Goal: Information Seeking & Learning: Learn about a topic

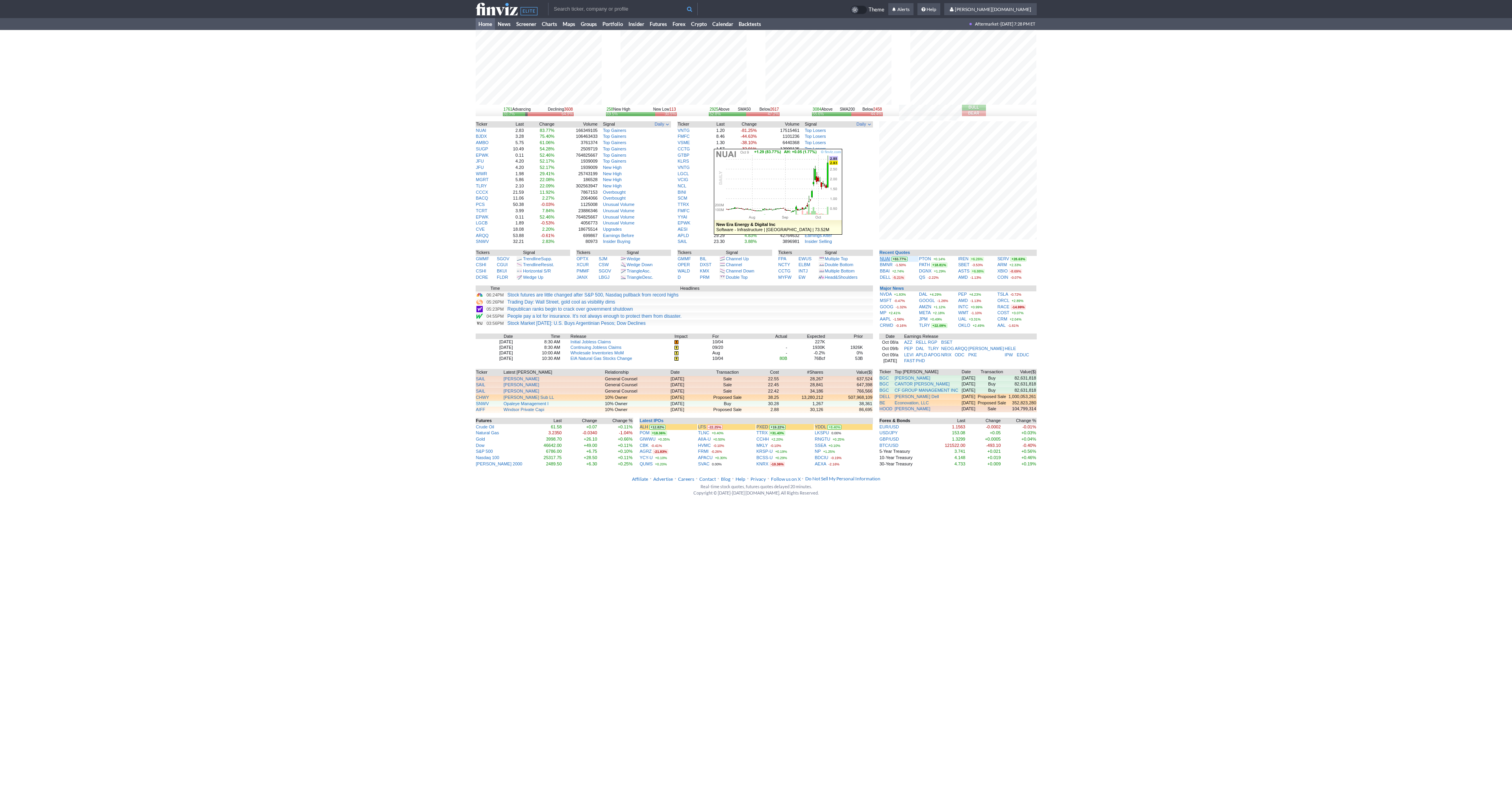
click at [883, 257] on link "NUAI" at bounding box center [885, 259] width 10 height 5
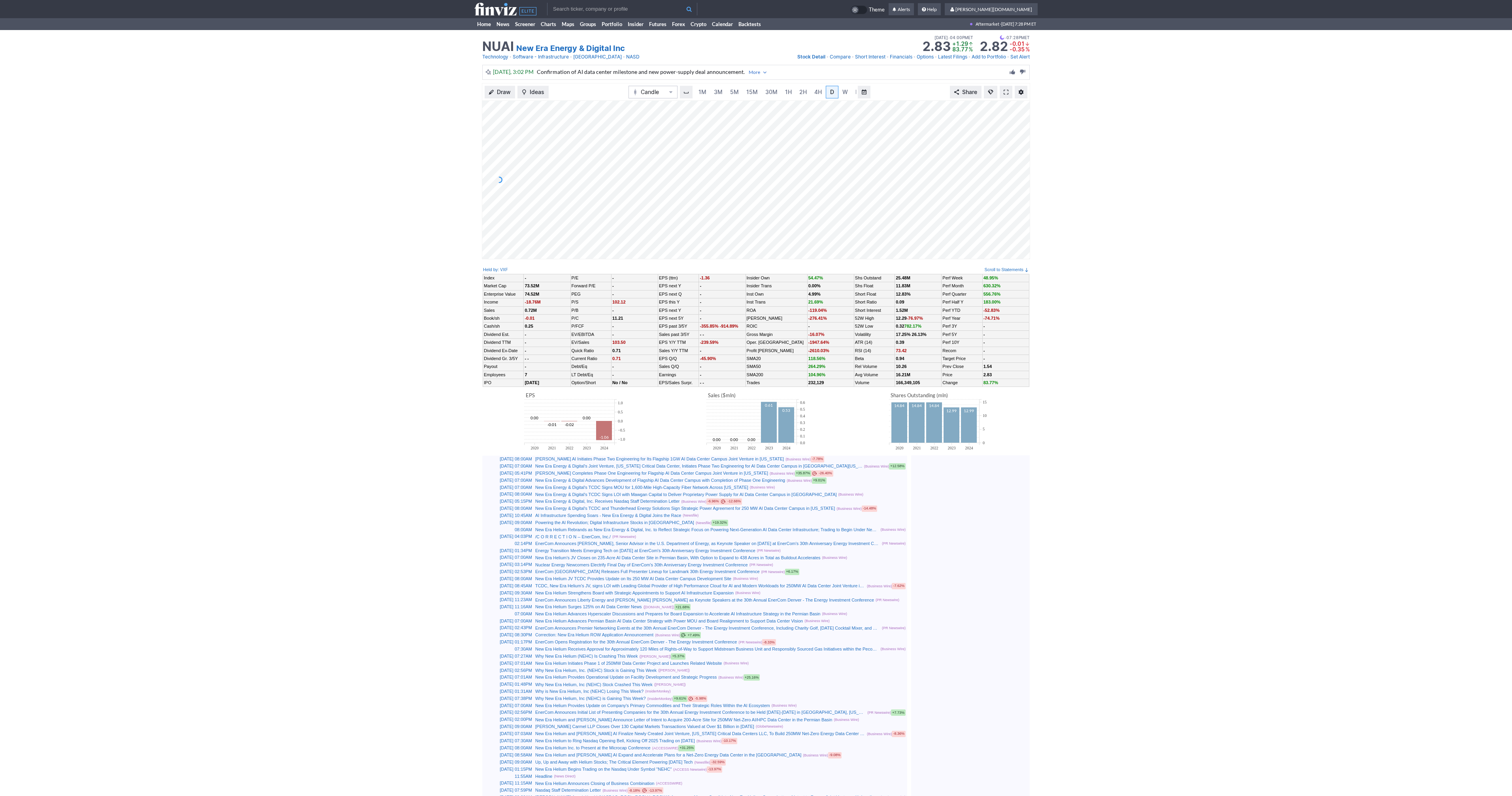
scroll to position [0, 8]
click at [1004, 95] on link at bounding box center [1006, 92] width 12 height 12
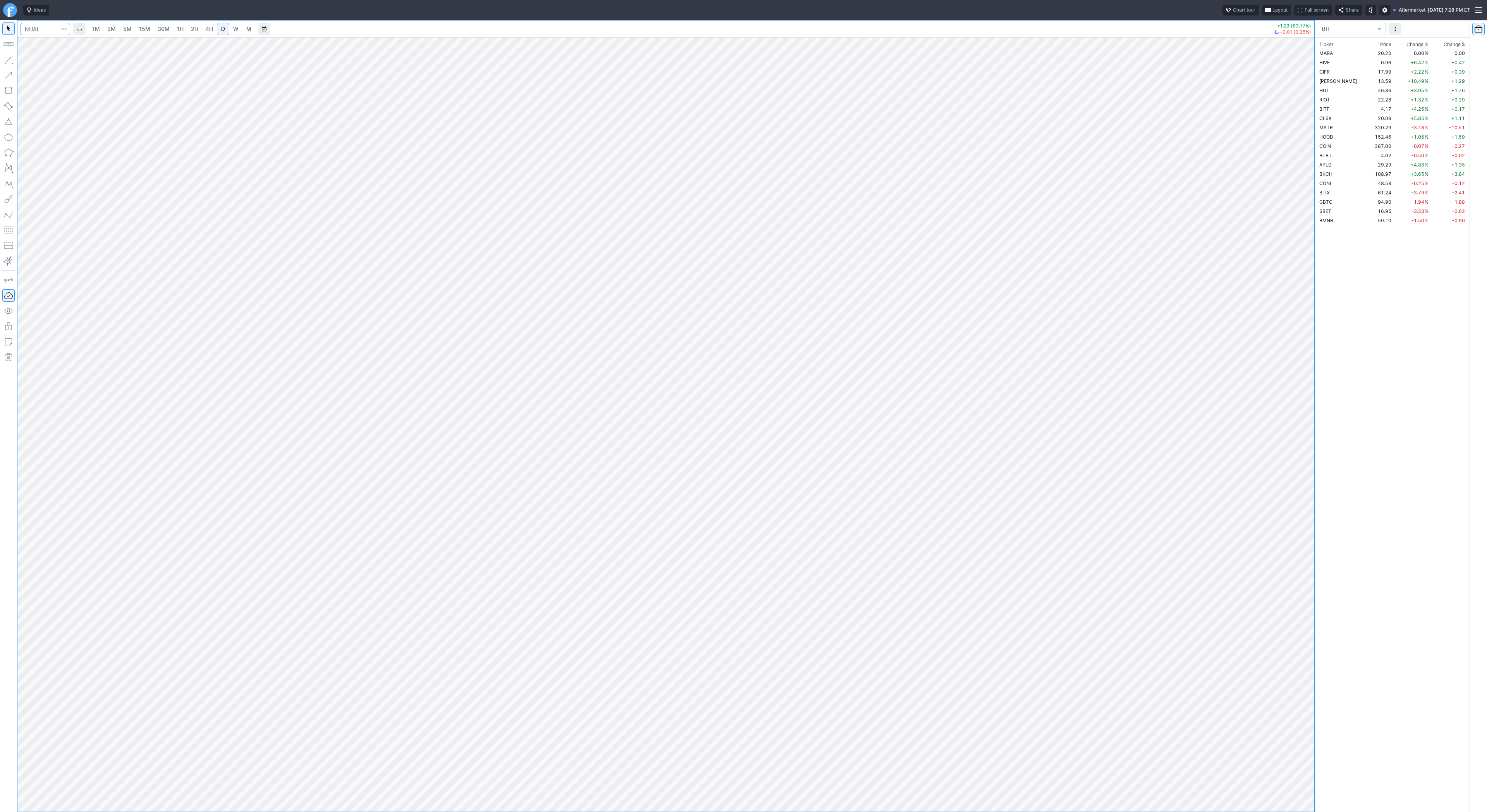
click at [44, 29] on input "Search" at bounding box center [46, 29] width 50 height 12
click at [181, 27] on span "1H" at bounding box center [180, 28] width 6 height 6
click at [48, 28] on input "Search" at bounding box center [46, 29] width 50 height 12
type input "eth"
click at [87, 146] on span "ereum / USD" at bounding box center [73, 143] width 28 height 6
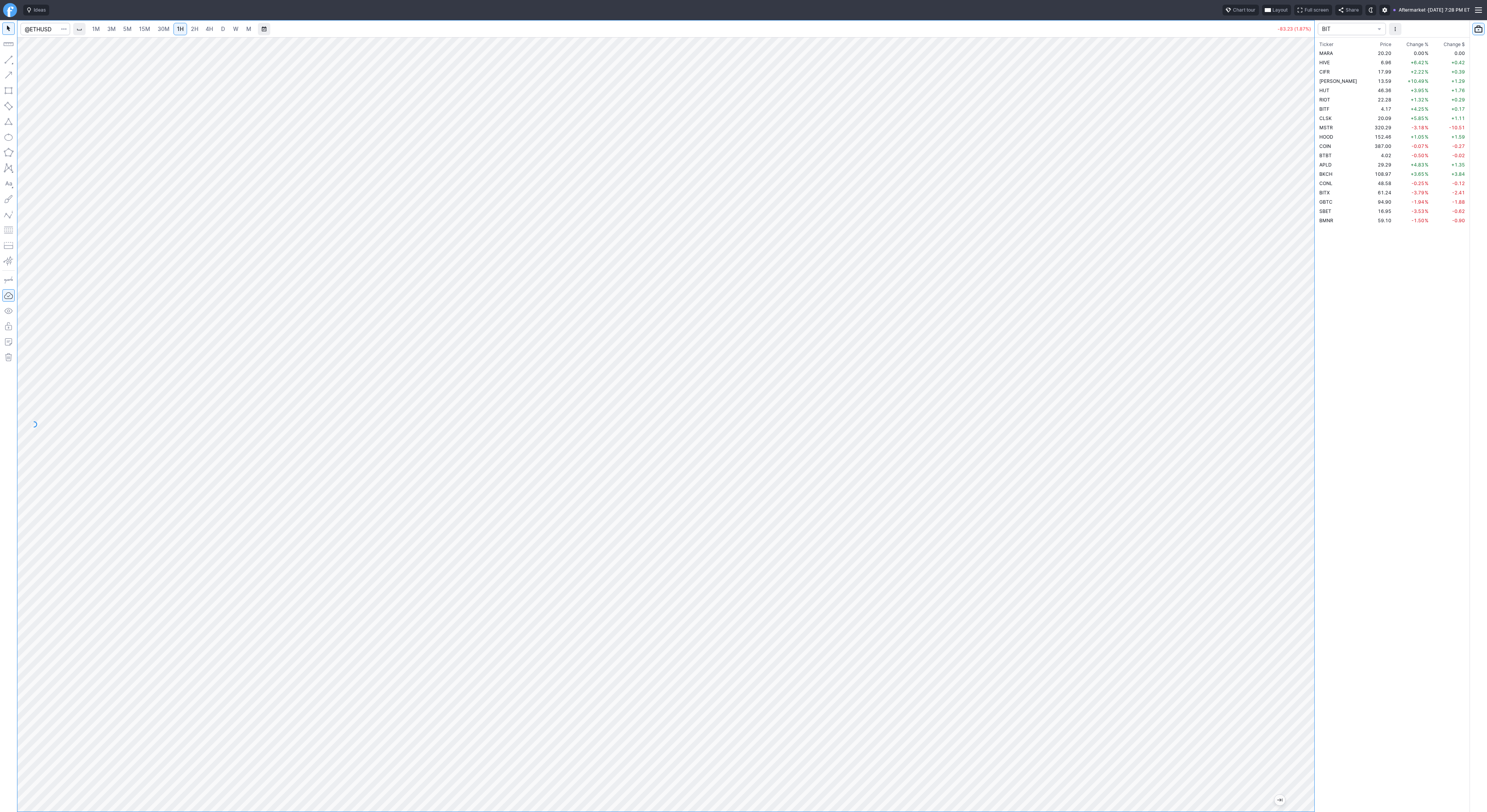
click at [188, 33] on link "2H" at bounding box center [195, 29] width 14 height 12
click at [206, 29] on span "4H" at bounding box center [209, 28] width 8 height 6
click at [30, 58] on span "Line" at bounding box center [45, 61] width 31 height 8
click at [35, 63] on span "Line" at bounding box center [45, 61] width 31 height 8
drag, startPoint x: 1310, startPoint y: 283, endPoint x: 1306, endPoint y: 314, distance: 31.3
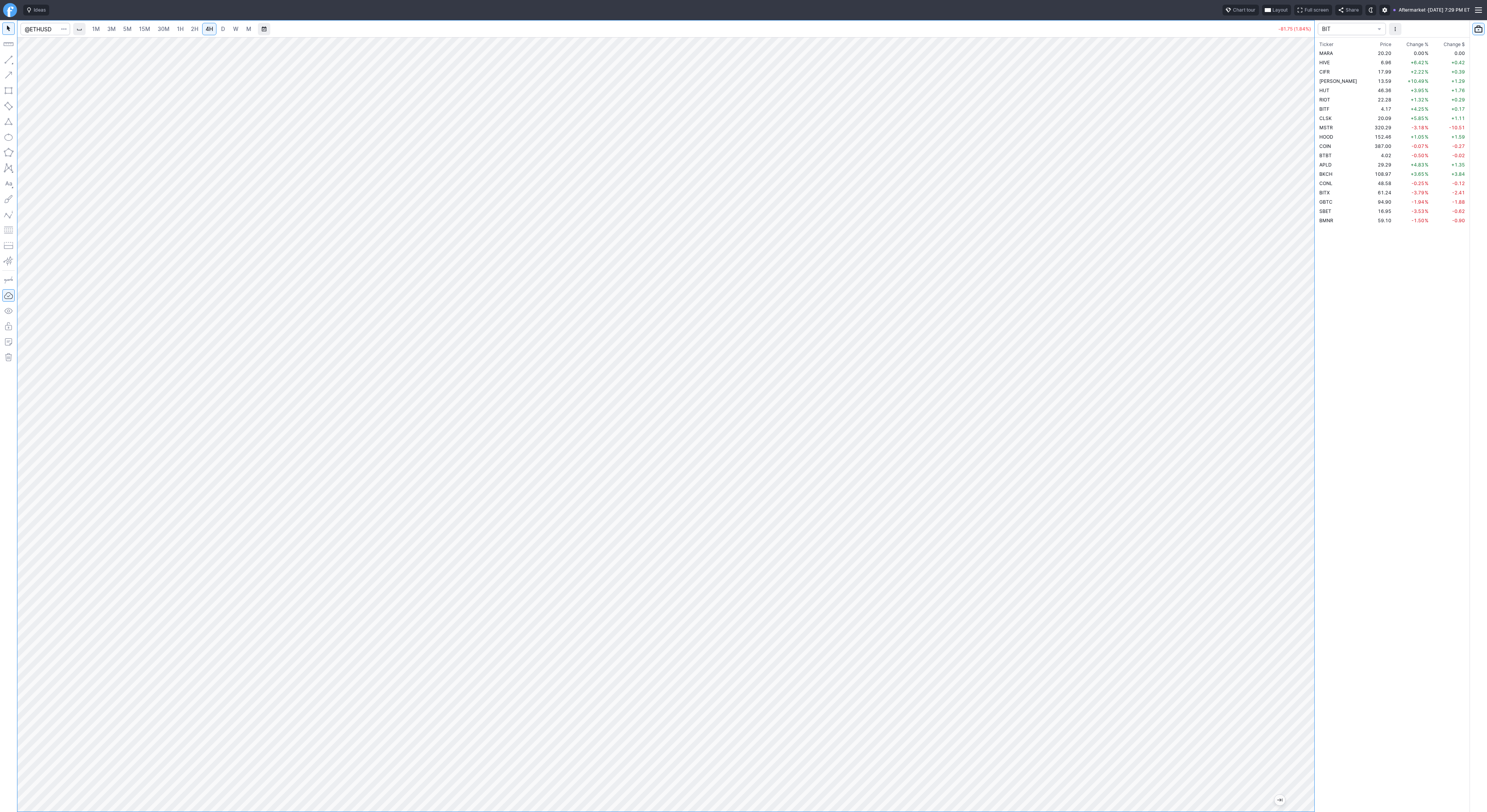
click at [1307, 314] on div at bounding box center [1306, 422] width 16 height 755
drag, startPoint x: 10, startPoint y: 59, endPoint x: 27, endPoint y: 91, distance: 36.2
click at [9, 60] on button "button" at bounding box center [8, 59] width 12 height 12
drag, startPoint x: 1307, startPoint y: 243, endPoint x: 1307, endPoint y: 403, distance: 160.0
click at [1300, 495] on div at bounding box center [1306, 422] width 16 height 755
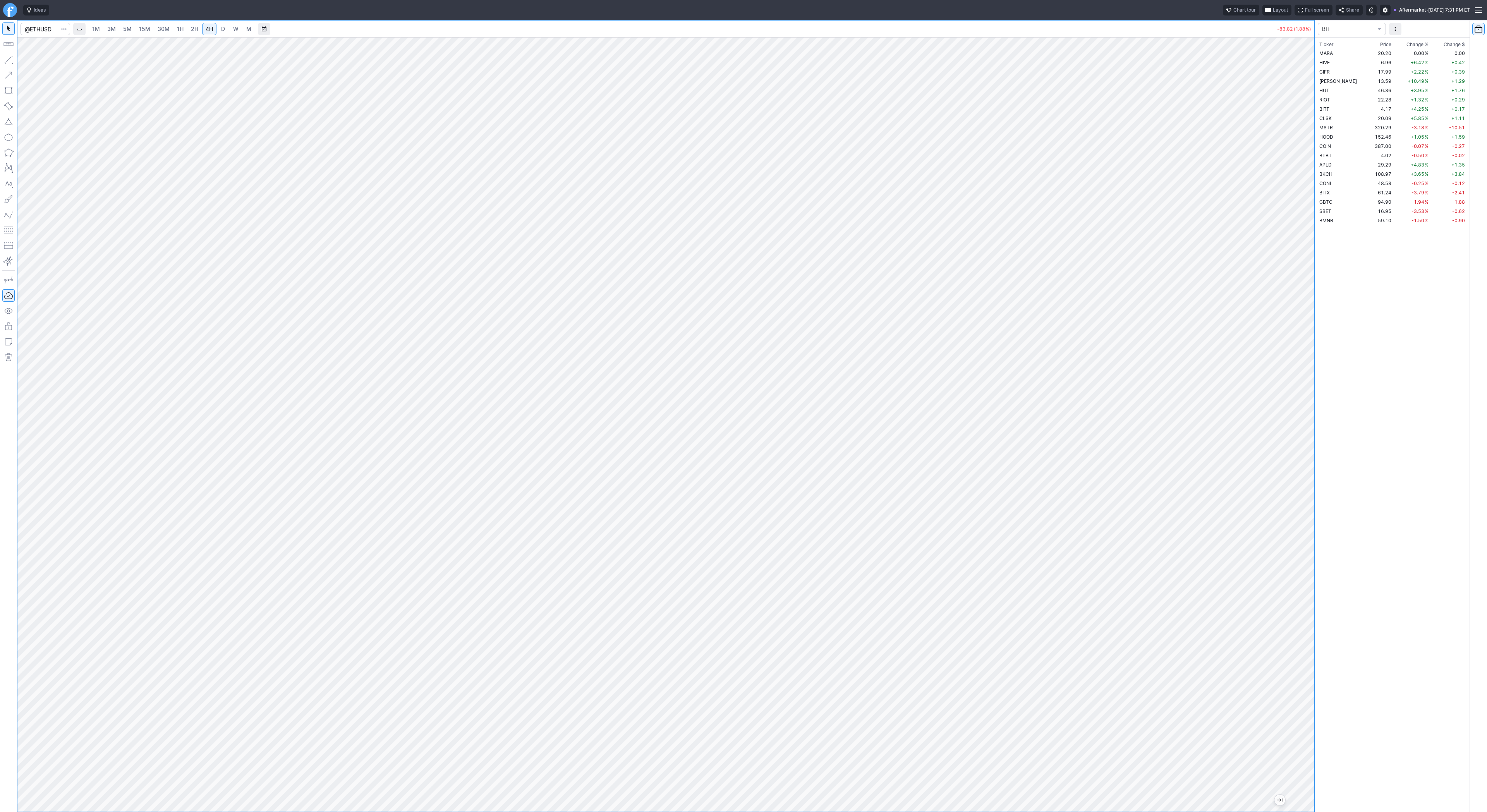
click at [112, 27] on span "3M" at bounding box center [111, 28] width 9 height 6
click at [144, 28] on span "15M" at bounding box center [144, 28] width 11 height 6
